Goal: Task Accomplishment & Management: Manage account settings

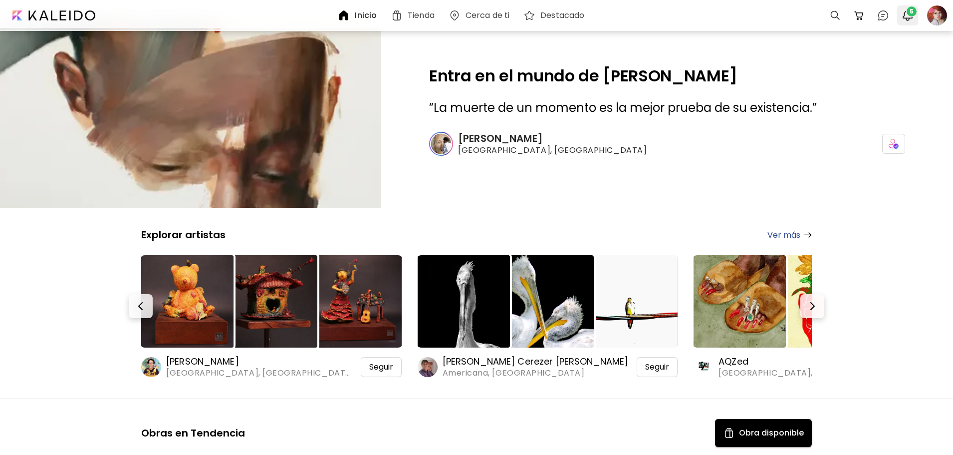
click at [906, 17] on img "button" at bounding box center [908, 15] width 12 height 12
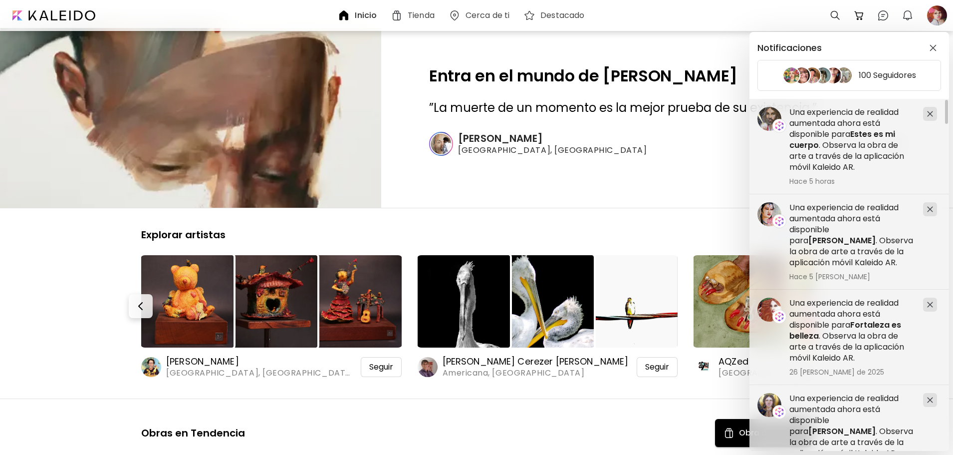
click at [933, 14] on div "Notificaciones 100 Seguidores Una experiencia de realidad aumentada ahora está …" at bounding box center [476, 227] width 953 height 455
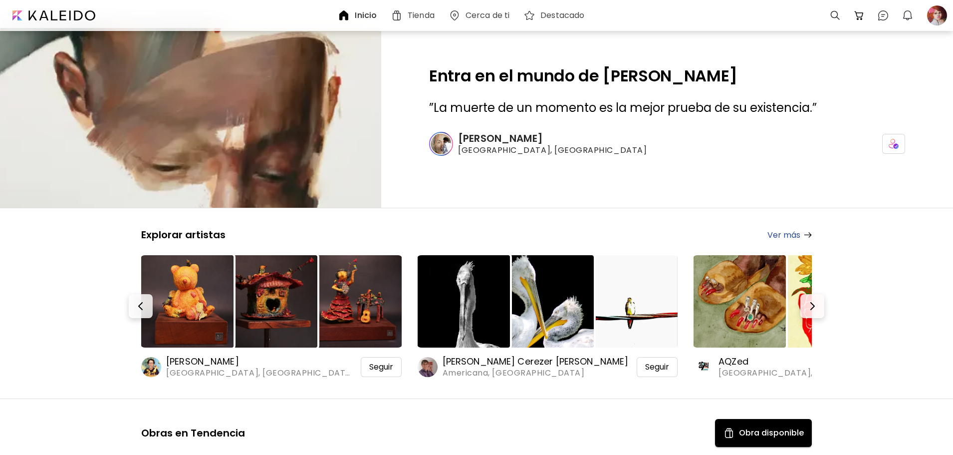
click at [933, 14] on div at bounding box center [937, 15] width 22 height 22
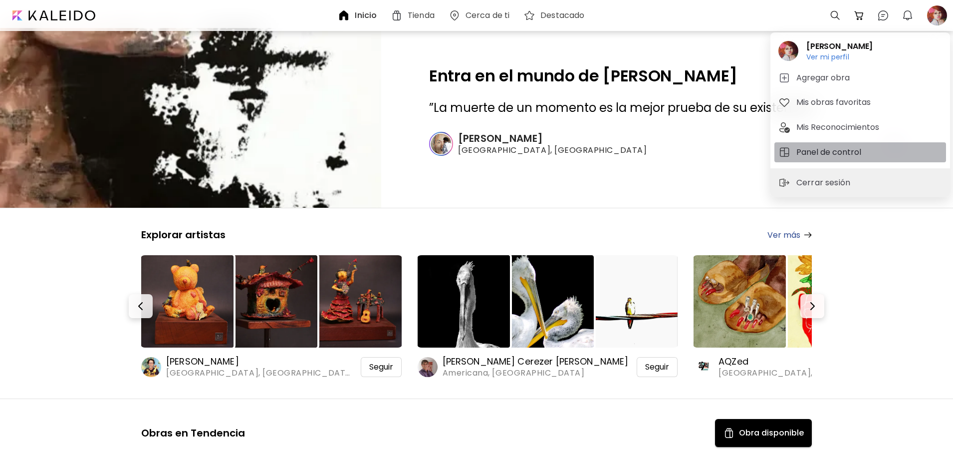
click at [851, 147] on h5 "Panel de control" at bounding box center [831, 152] width 68 height 12
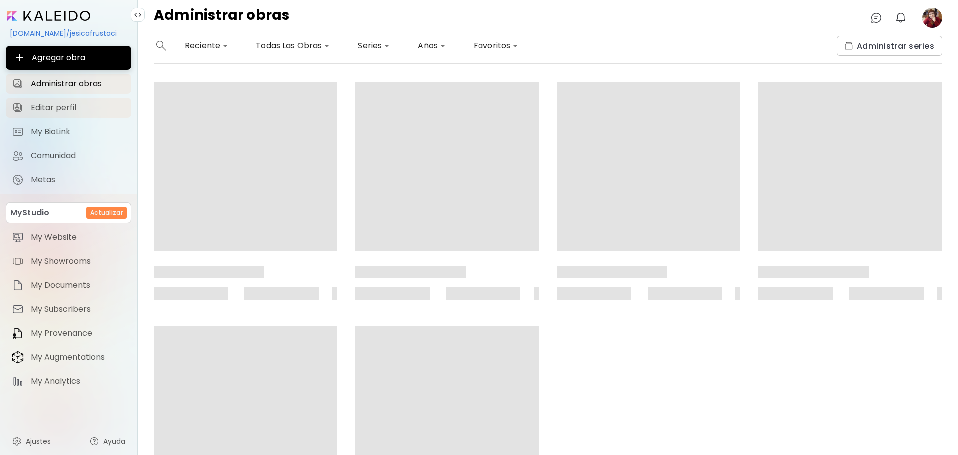
click at [82, 102] on link "Editar perfil" at bounding box center [68, 108] width 125 height 20
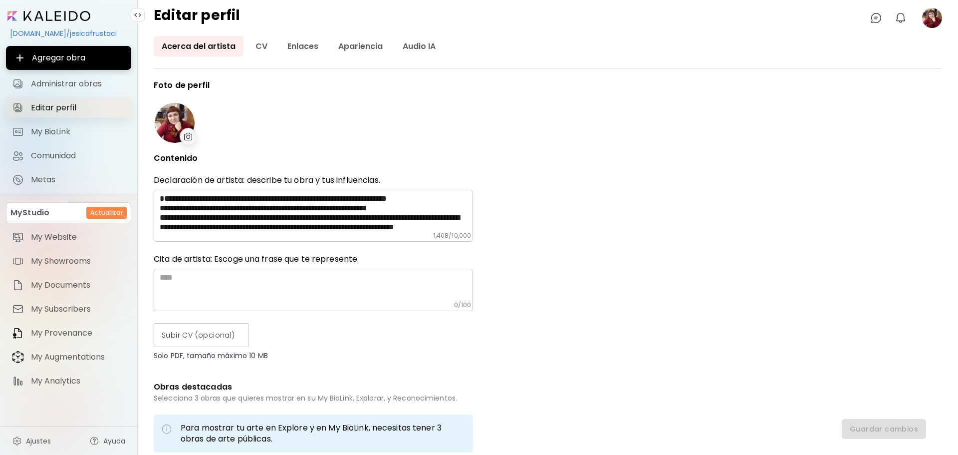
type input "*********"
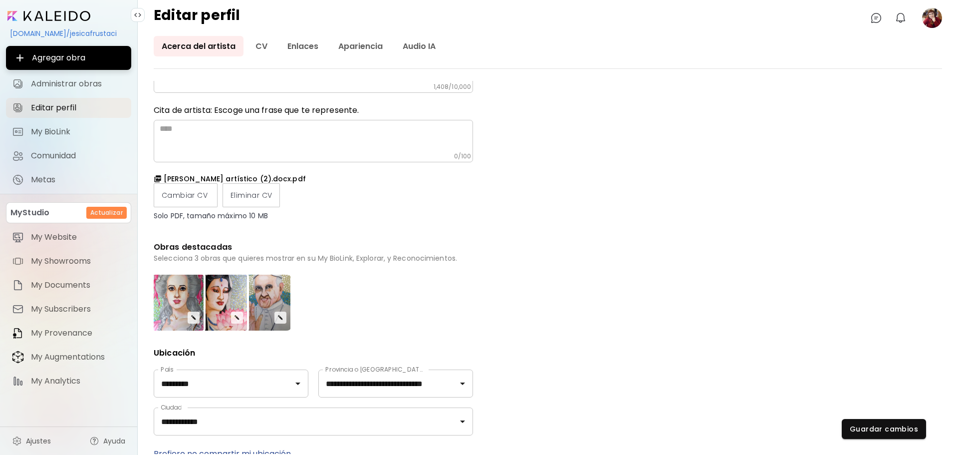
scroll to position [150, 0]
click at [284, 321] on div "Editar" at bounding box center [265, 301] width 52 height 56
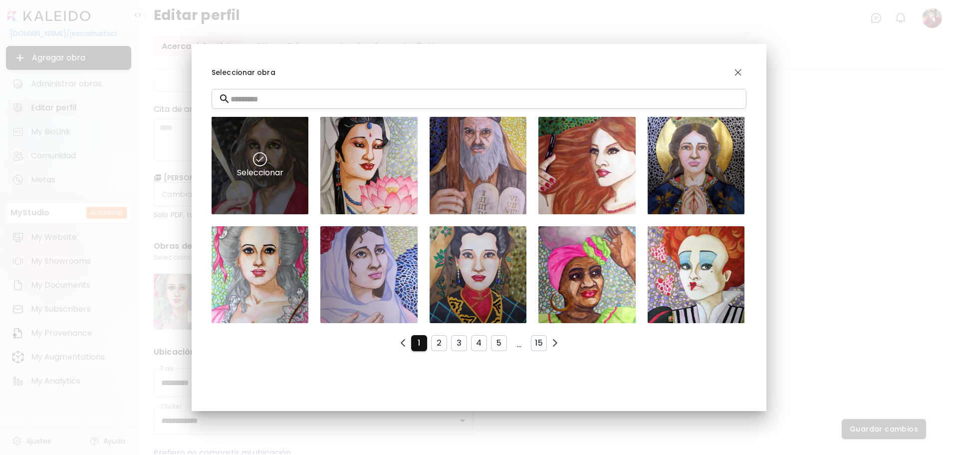
click at [271, 188] on div "Seleccionar" at bounding box center [260, 165] width 97 height 97
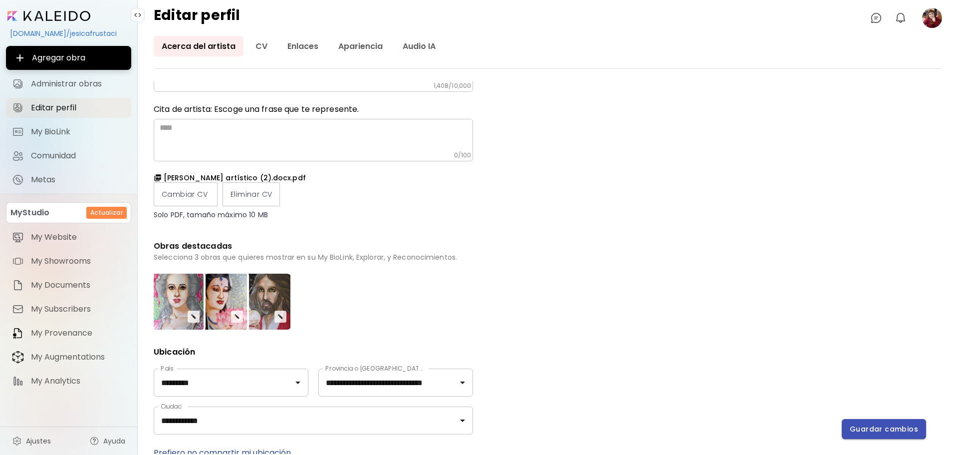
click at [909, 424] on span "Guardar cambios" at bounding box center [884, 429] width 68 height 10
